Goal: Information Seeking & Learning: Find specific fact

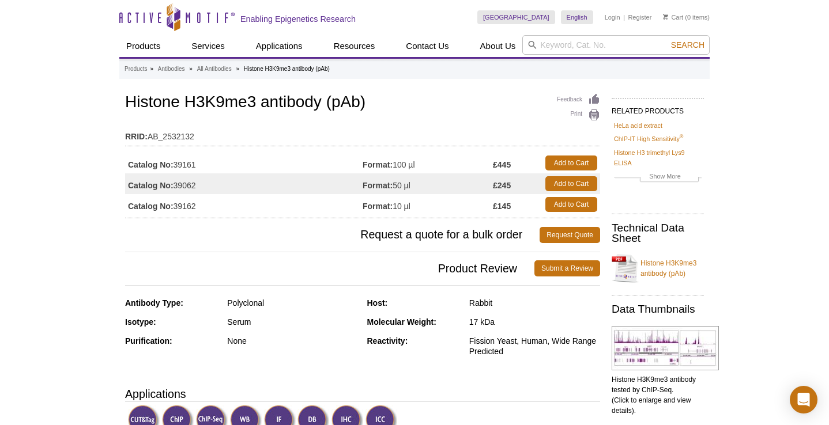
click at [187, 186] on td "Catalog No: 39062" at bounding box center [243, 183] width 237 height 21
click at [182, 165] on td "Catalog No: 39161" at bounding box center [243, 163] width 237 height 21
drag, startPoint x: 182, startPoint y: 165, endPoint x: 233, endPoint y: 165, distance: 51.3
click at [182, 164] on td "Catalog No: 39161" at bounding box center [243, 163] width 237 height 21
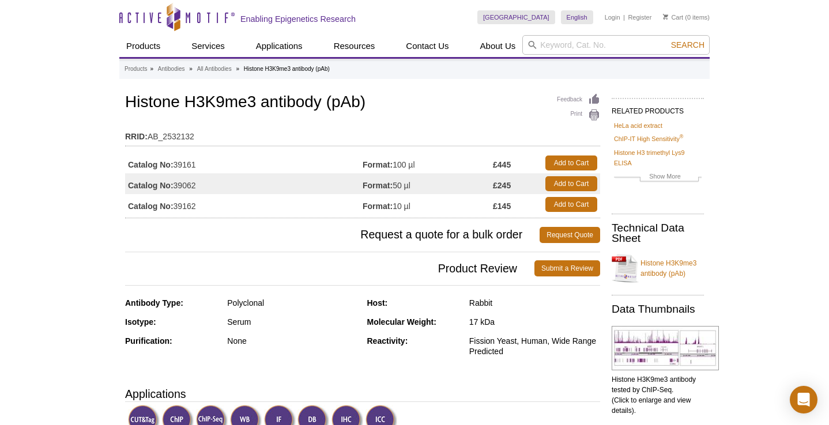
copy td "39161"
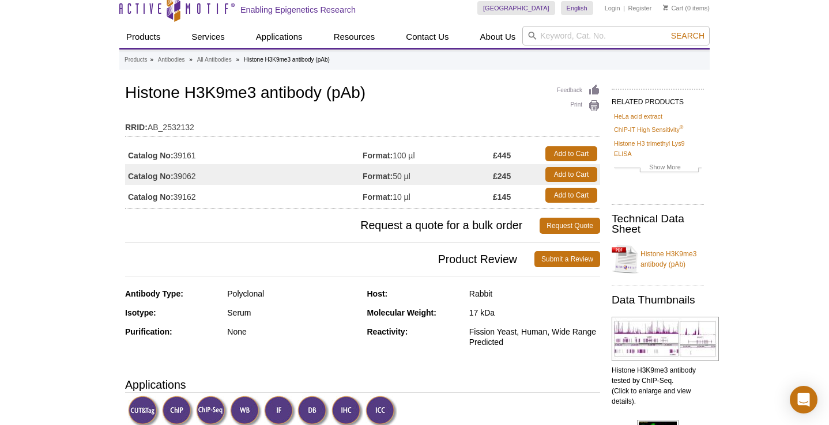
click at [186, 177] on td "Catalog No: 39062" at bounding box center [243, 174] width 237 height 21
copy td "39062"
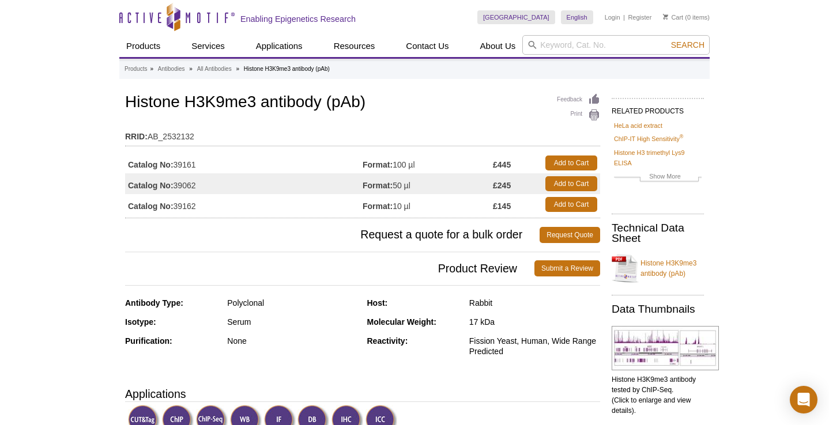
scroll to position [0, 0]
copy td "39062"
